Goal: Transaction & Acquisition: Purchase product/service

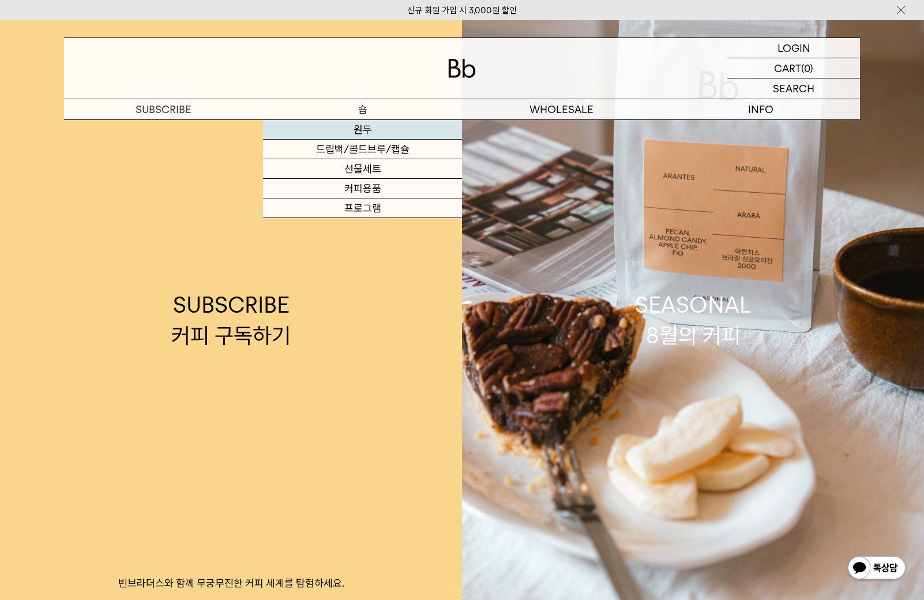
click at [361, 133] on link "원두" at bounding box center [362, 130] width 199 height 20
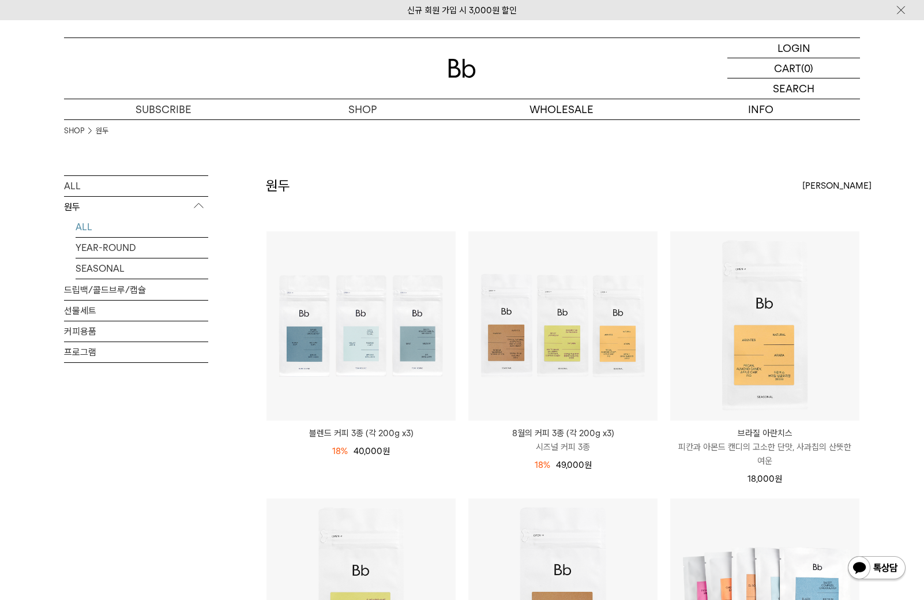
click at [202, 434] on div "ALL 원두 ALL YEAR-ROUND SEASONAL 드립백/콜드브루/캡슐 선물세트 커피용품 프로그램" at bounding box center [136, 320] width 144 height 291
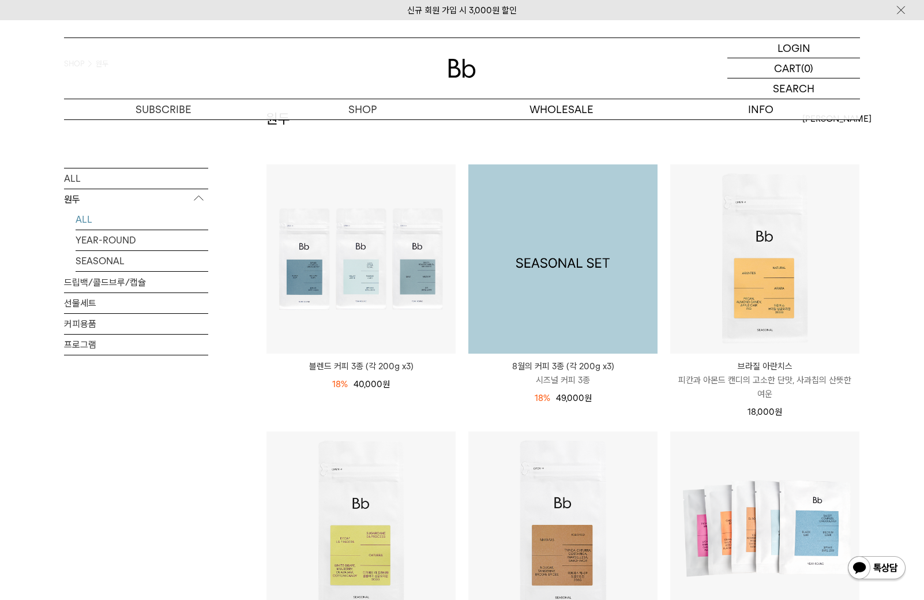
scroll to position [69, 0]
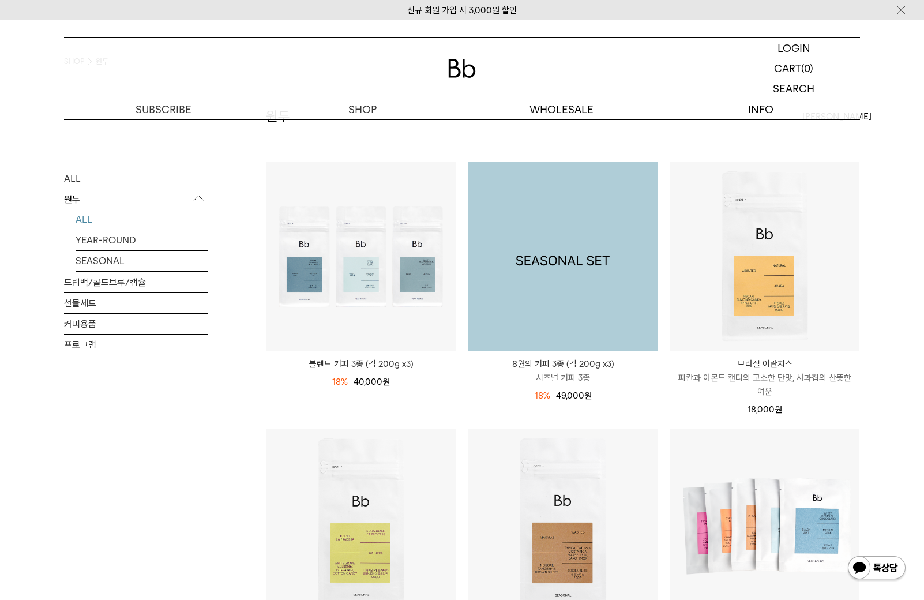
click at [589, 321] on img at bounding box center [562, 256] width 189 height 189
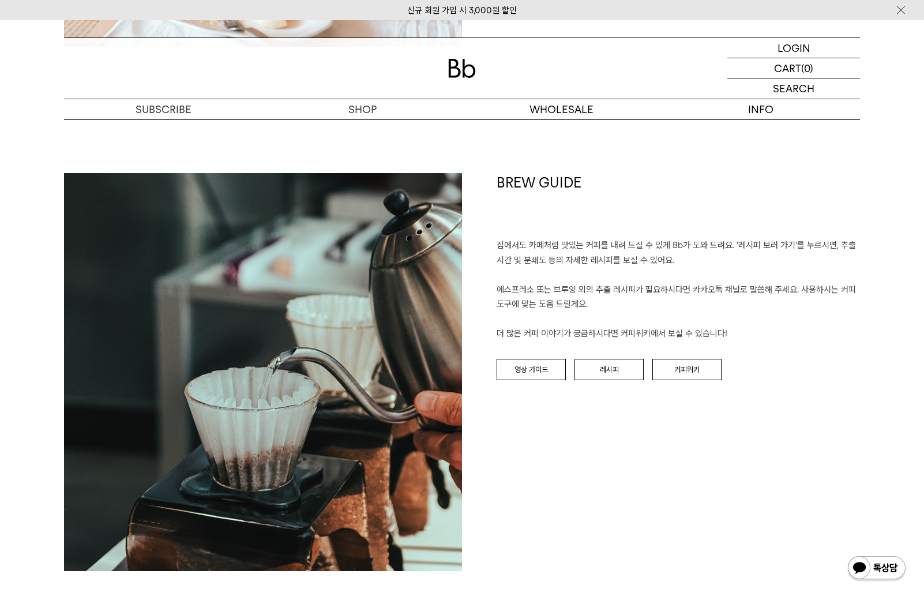
scroll to position [1984, 0]
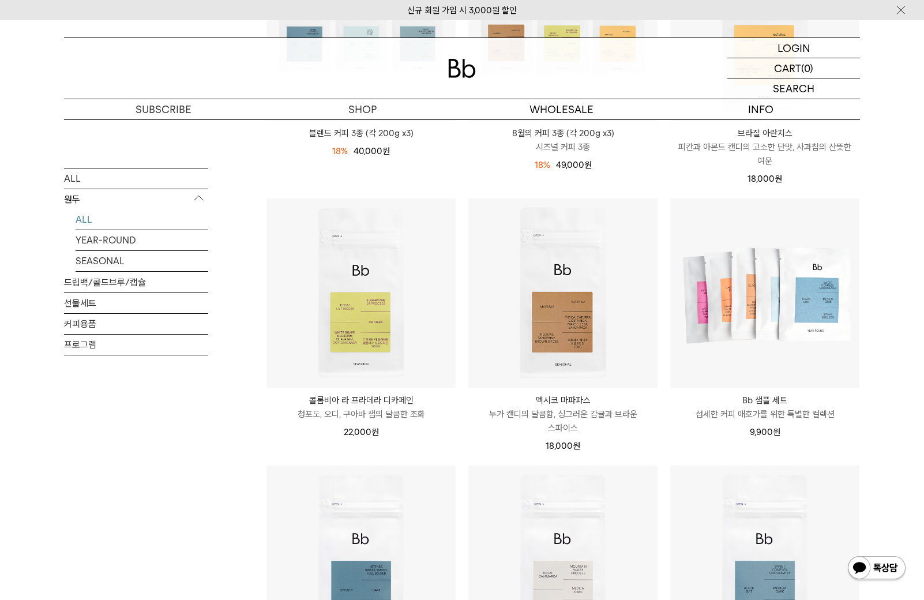
click at [237, 466] on div "ALL 원두 ALL YEAR-ROUND SEASONAL 드립백/콜드브루/캡슐 선물세트 커피용품 프로그램 원두 상품 11 개" at bounding box center [462, 480] width 796 height 1211
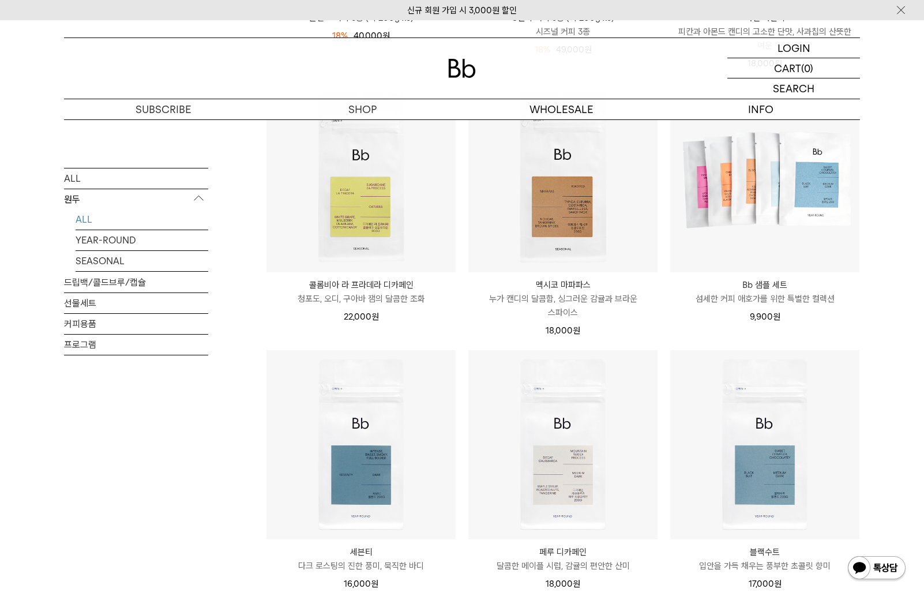
click at [237, 466] on div "ALL 원두 ALL YEAR-ROUND SEASONAL 드립백/콜드브루/캡슐 선물세트 커피용품 프로그램 원두 상품 11 개" at bounding box center [462, 365] width 796 height 1211
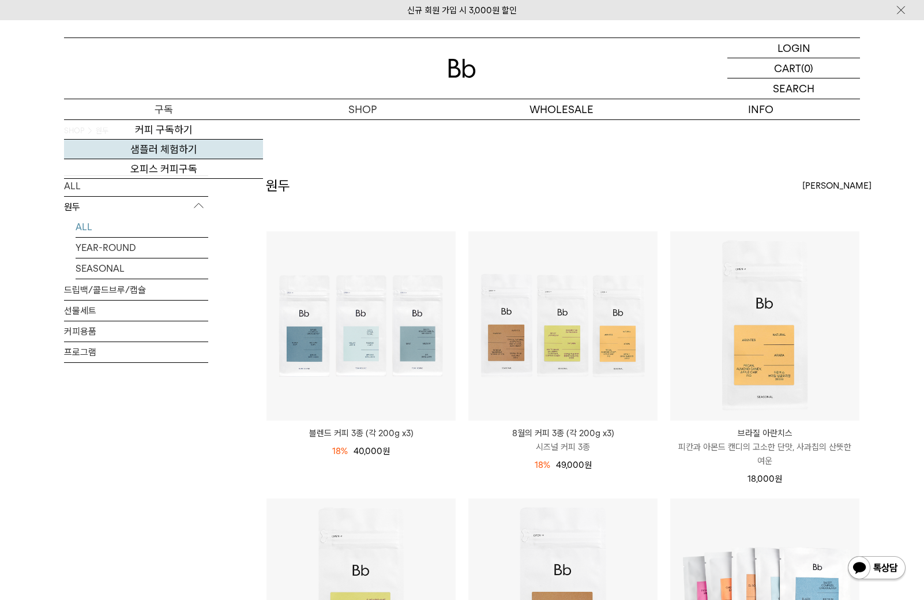
click at [181, 148] on link "샘플러 체험하기" at bounding box center [163, 150] width 199 height 20
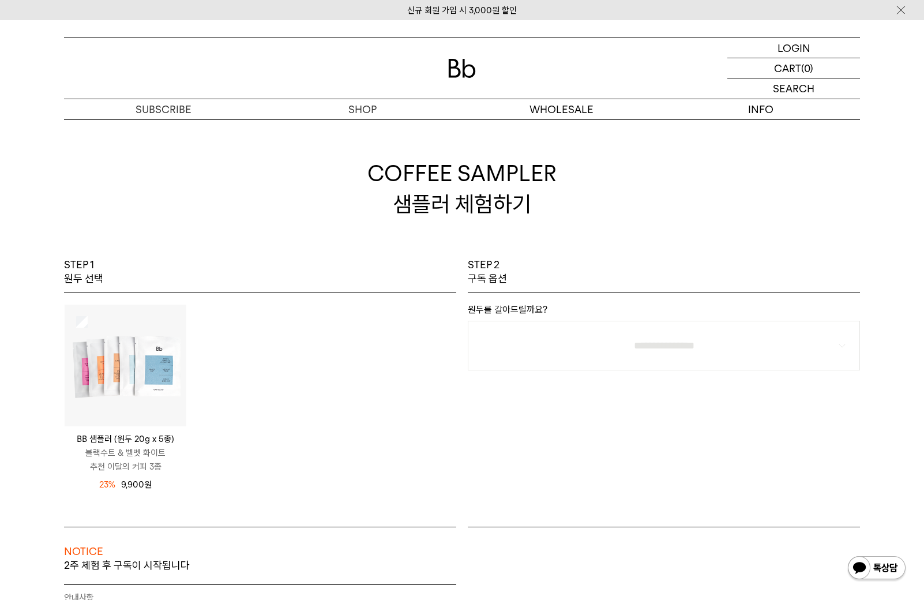
click at [117, 367] on img at bounding box center [126, 366] width 122 height 122
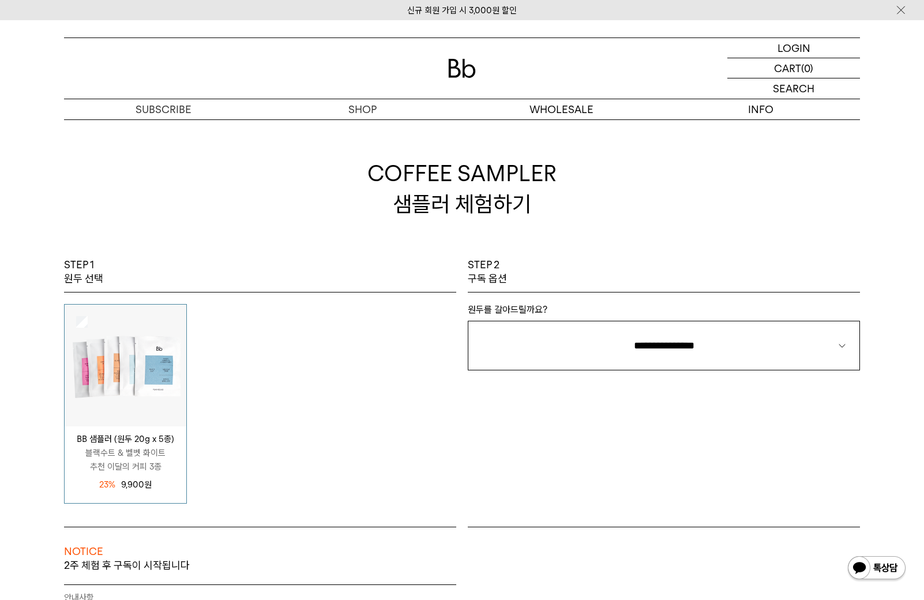
click at [338, 351] on div "BB 샘플러 (원두 20g x 5종) 블랙수트 & 벨벳 화이트 추천 이달의 커피 3종 12,900 원 23%" at bounding box center [260, 404] width 404 height 200
